Goal: Information Seeking & Learning: Check status

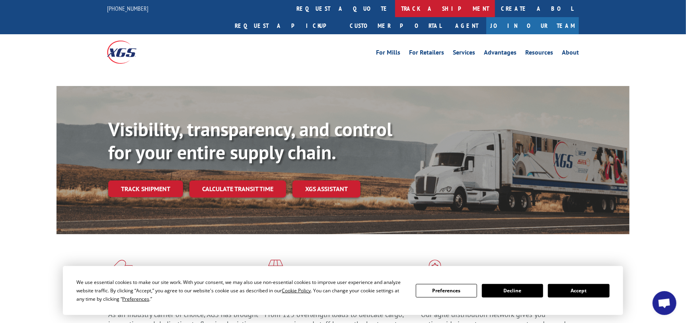
drag, startPoint x: 303, startPoint y: 5, endPoint x: 307, endPoint y: 20, distance: 16.2
click at [395, 5] on link "track a shipment" at bounding box center [445, 8] width 100 height 17
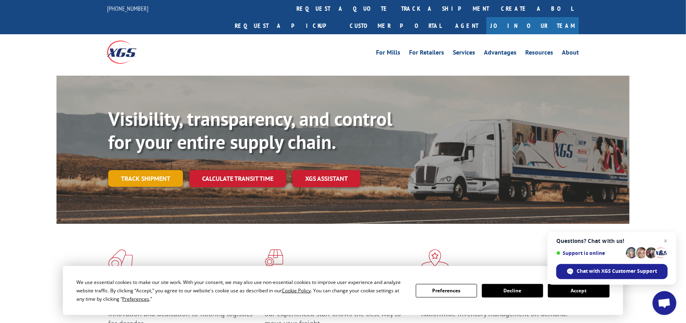
click at [157, 170] on link "Track shipment" at bounding box center [145, 178] width 75 height 17
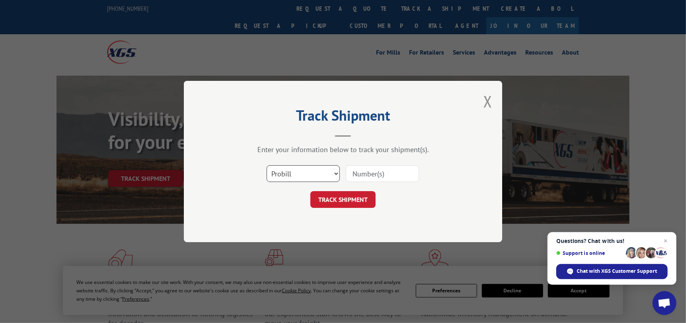
drag, startPoint x: 314, startPoint y: 172, endPoint x: 314, endPoint y: 177, distance: 5.2
click at [314, 173] on select "Select category... Probill BOL PO" at bounding box center [303, 173] width 73 height 17
select select "po"
click at [267, 165] on select "Select category... Probill BOL PO" at bounding box center [303, 173] width 73 height 17
click at [360, 170] on input at bounding box center [382, 173] width 73 height 17
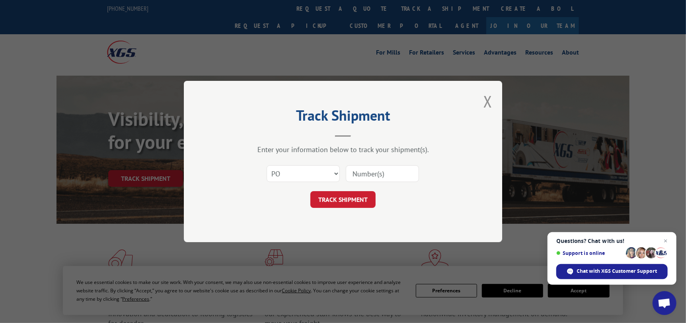
paste input "12533187"
type input "12533187"
click at [335, 196] on button "TRACK SHIPMENT" at bounding box center [342, 199] width 65 height 17
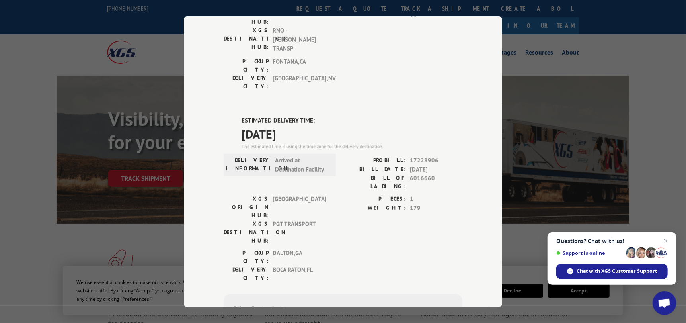
scroll to position [318, 0]
